Goal: Transaction & Acquisition: Download file/media

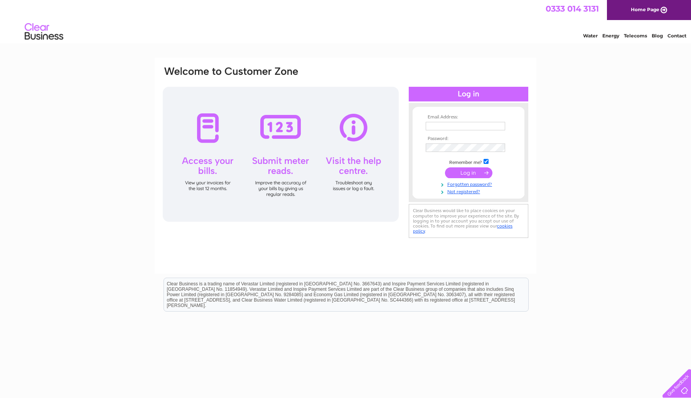
type input "debra@eatmairfish.co.uk"
click at [464, 172] on input "submit" at bounding box center [468, 172] width 47 height 11
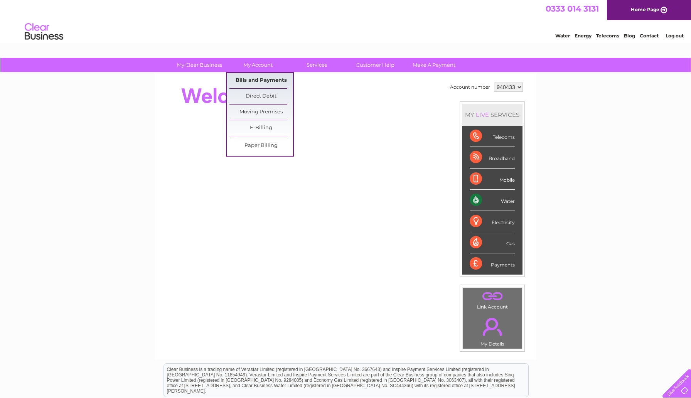
click at [259, 79] on link "Bills and Payments" at bounding box center [261, 80] width 64 height 15
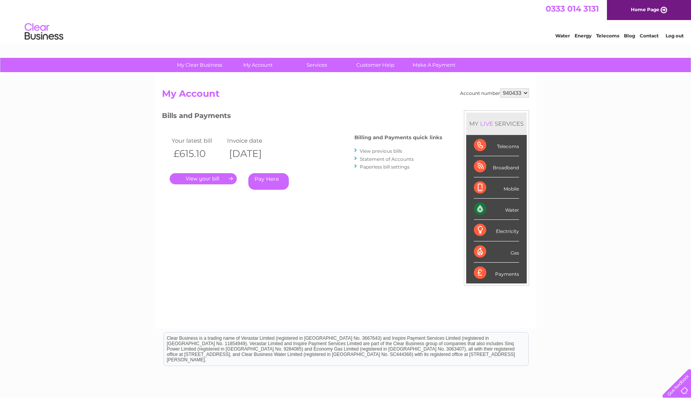
click at [193, 180] on link "." at bounding box center [203, 178] width 67 height 11
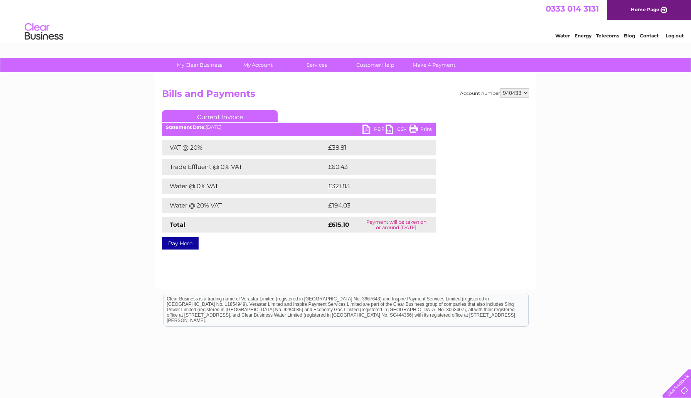
click at [371, 131] on link "PDF" at bounding box center [373, 129] width 23 height 11
